Goal: Navigation & Orientation: Go to known website

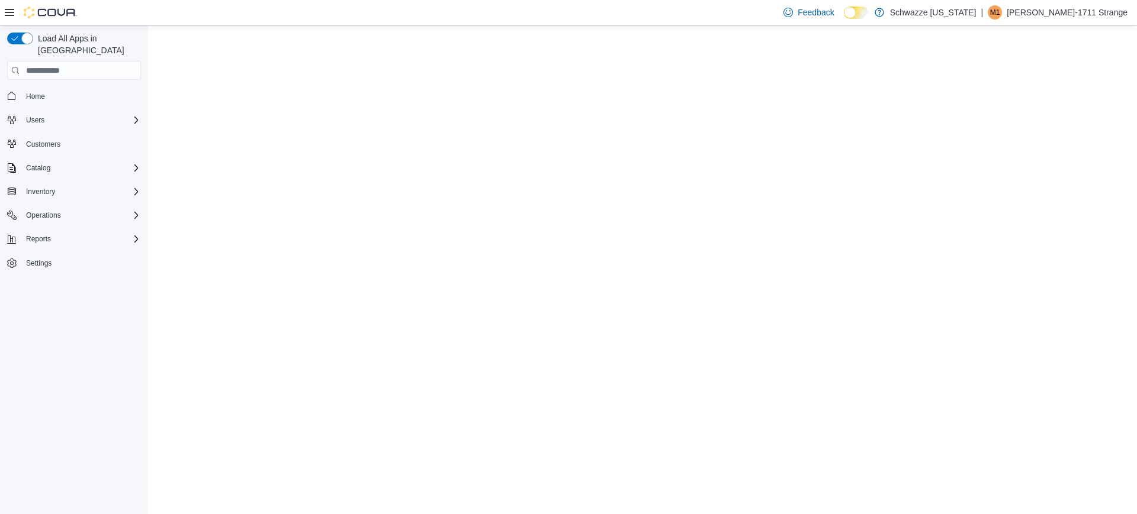
click at [1060, 12] on p "[PERSON_NAME]-1711 Strange" at bounding box center [1066, 12] width 121 height 14
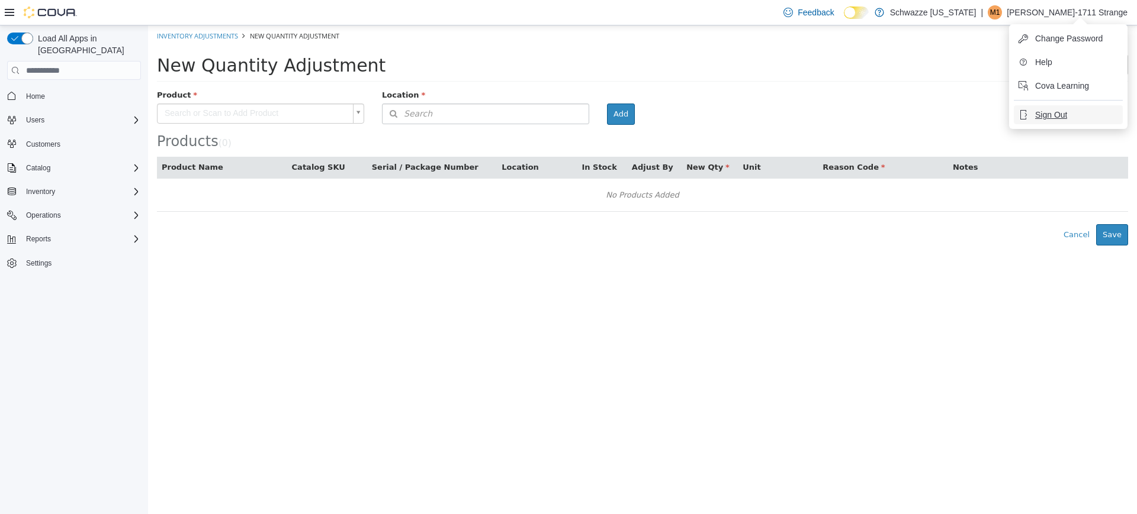
click at [1067, 121] on button "Sign Out" at bounding box center [1068, 114] width 109 height 19
